Goal: Task Accomplishment & Management: Manage account settings

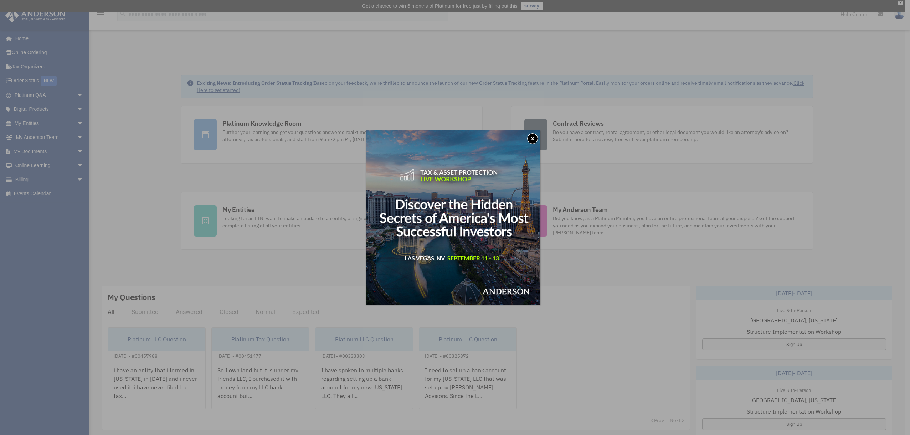
click at [532, 132] on img at bounding box center [453, 217] width 175 height 175
click at [535, 140] on button "x" at bounding box center [532, 138] width 11 height 11
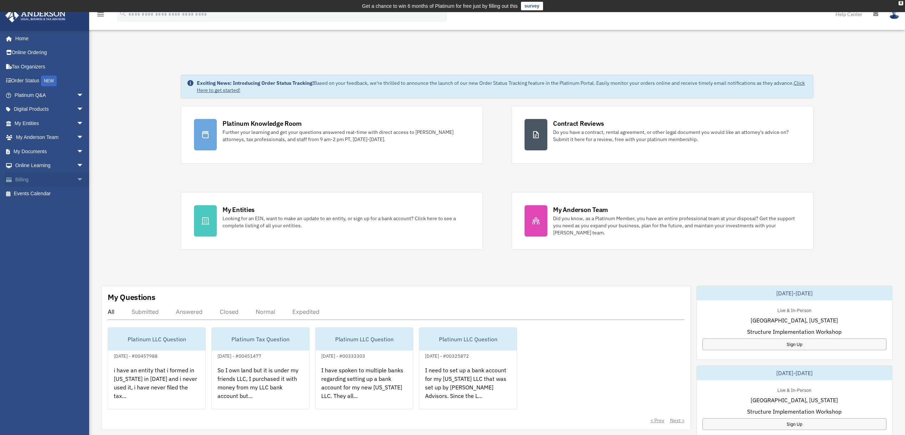
click at [25, 180] on link "Billing arrow_drop_down" at bounding box center [49, 179] width 89 height 14
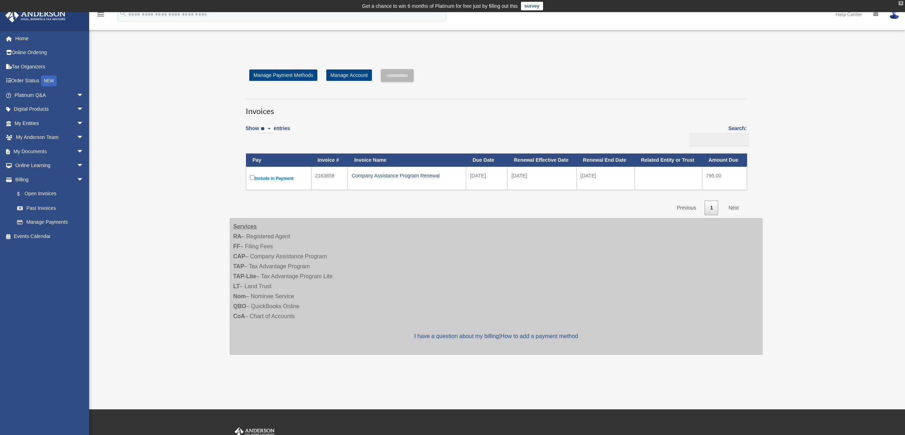
click at [901, 4] on div "X" at bounding box center [900, 3] width 5 height 4
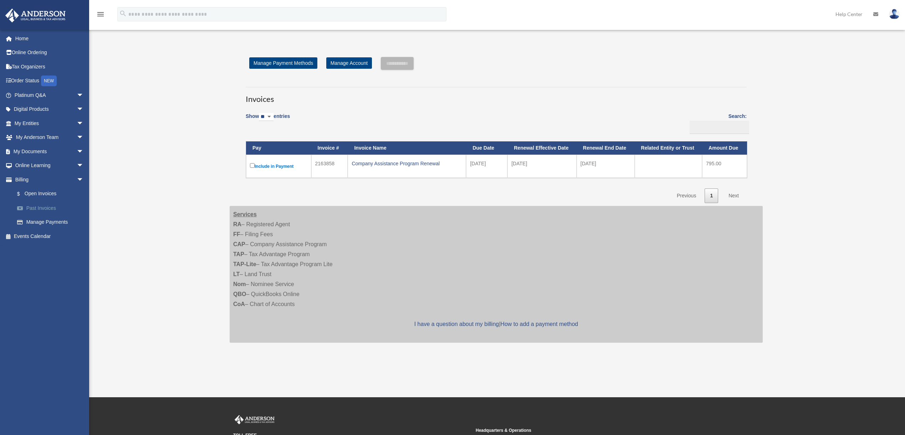
click at [37, 207] on link "Past Invoices" at bounding box center [52, 208] width 84 height 14
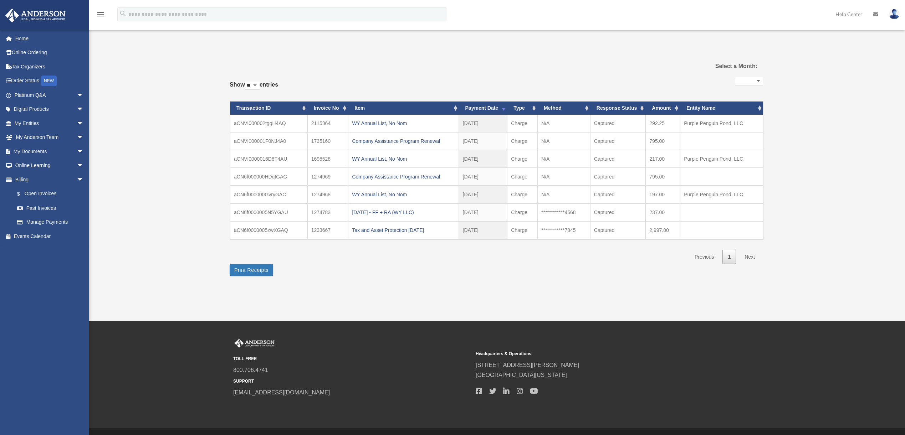
select select
click at [42, 207] on link "Past Invoices" at bounding box center [52, 208] width 84 height 14
select select
click at [384, 124] on div "WY Annual List, No Nom" at bounding box center [403, 123] width 103 height 10
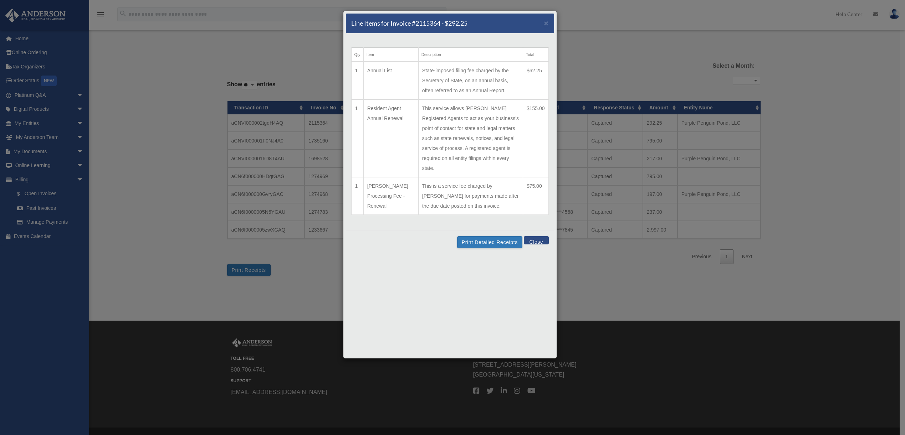
click at [535, 236] on button "Close" at bounding box center [536, 240] width 25 height 8
